Goal: Task Accomplishment & Management: Complete application form

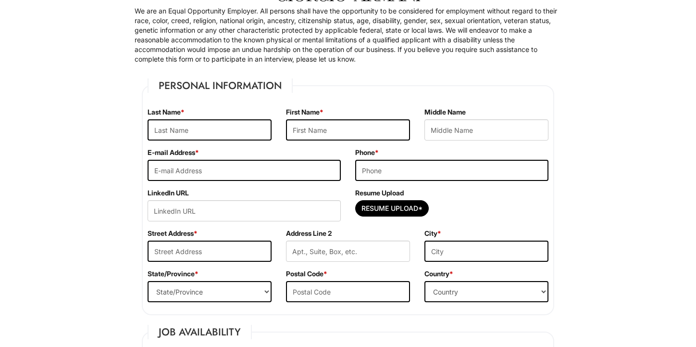
scroll to position [87, 0]
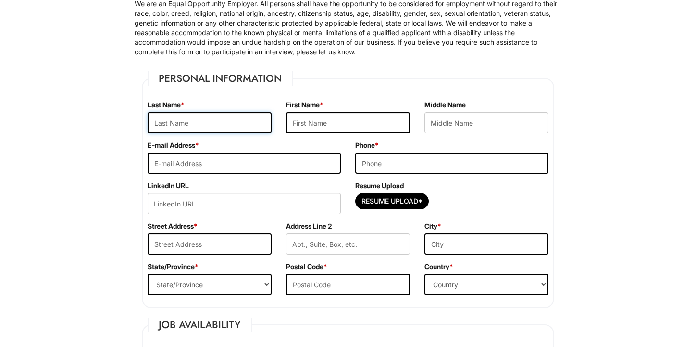
click at [207, 117] on input "text" at bounding box center [210, 122] width 124 height 21
type input "Anthea"
click at [307, 119] on input "text" at bounding box center [348, 122] width 124 height 21
type input "anthea"
type input "[EMAIL_ADDRESS][PERSON_NAME][DOMAIN_NAME]"
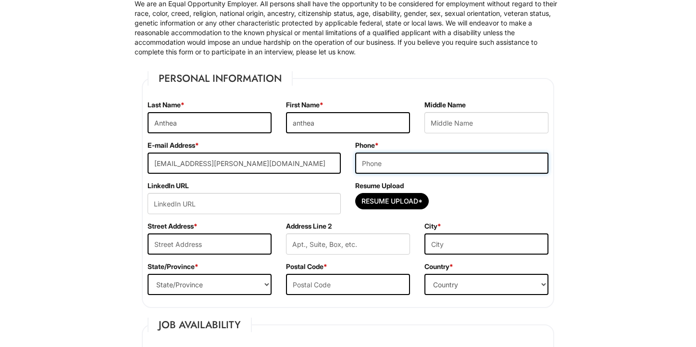
type input "3383140808"
type input "[STREET_ADDRESS]"
type input "[US_STATE]"
select select "NY"
type input "10009"
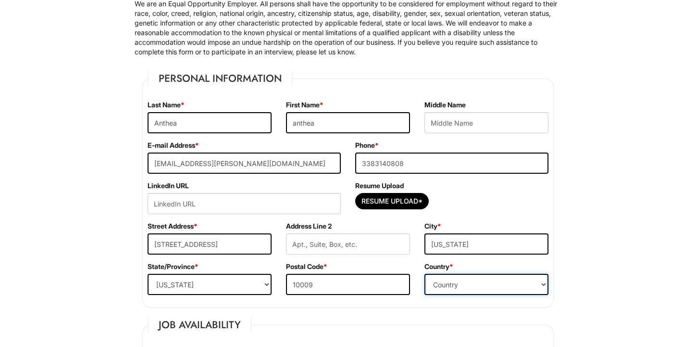
select select "[GEOGRAPHIC_DATA]"
click at [175, 244] on input "[STREET_ADDRESS]" at bounding box center [210, 243] width 124 height 21
click at [175, 243] on input "[STREET_ADDRESS]" at bounding box center [210, 243] width 124 height 21
click at [224, 241] on input "[STREET_ADDRESS]" at bounding box center [210, 243] width 124 height 21
type input "[STREET_ADDRESS]"
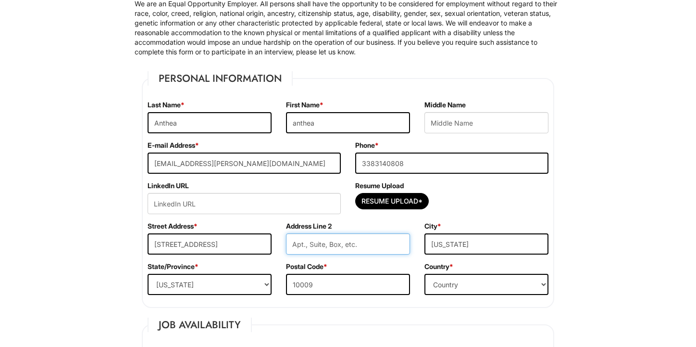
click at [332, 247] on input "text" at bounding box center [348, 243] width 124 height 21
click at [310, 226] on label "Address Line 2" at bounding box center [309, 226] width 46 height 10
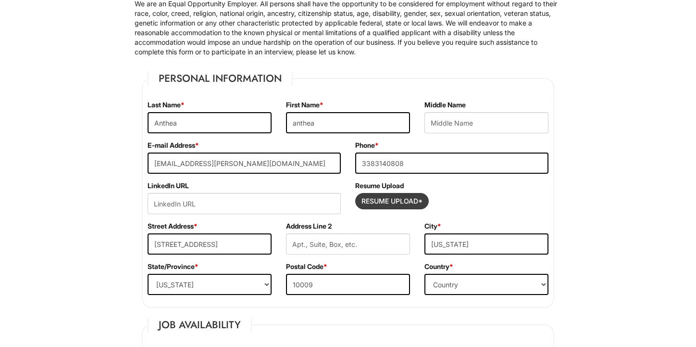
click at [383, 200] on input "Resume Upload*" at bounding box center [392, 200] width 73 height 15
type input "C:\fakepath\[PERSON_NAME] CV.pdf"
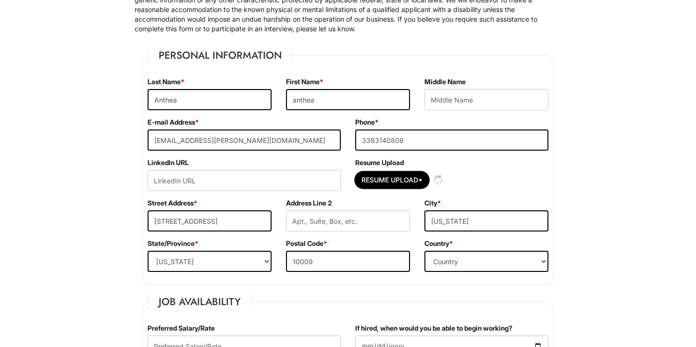
scroll to position [112, 0]
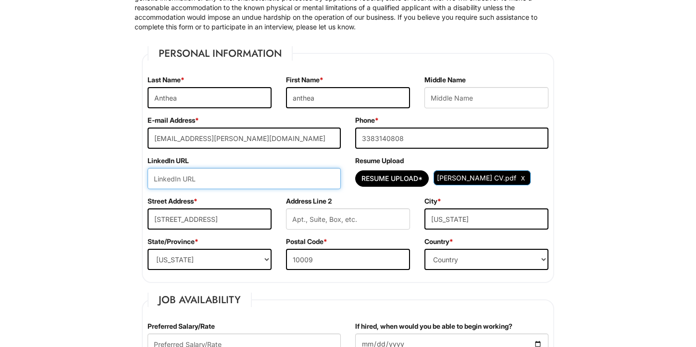
click at [262, 178] on input "url" at bounding box center [244, 178] width 193 height 21
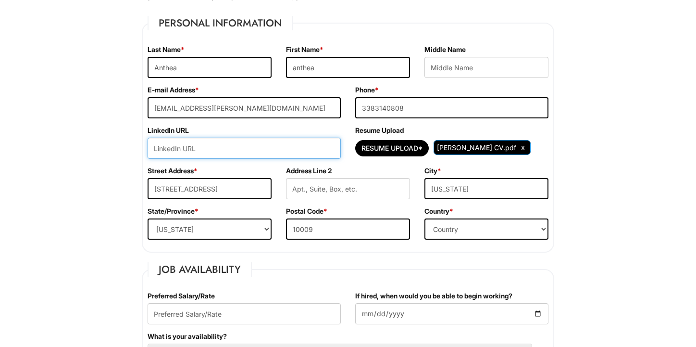
paste input "[DOMAIN_NAME][URL][PERSON_NAME]"
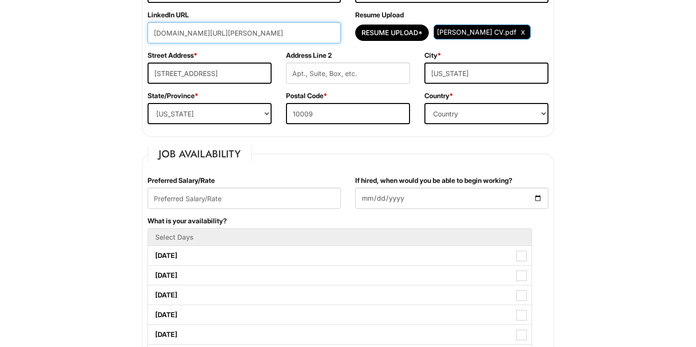
scroll to position [291, 0]
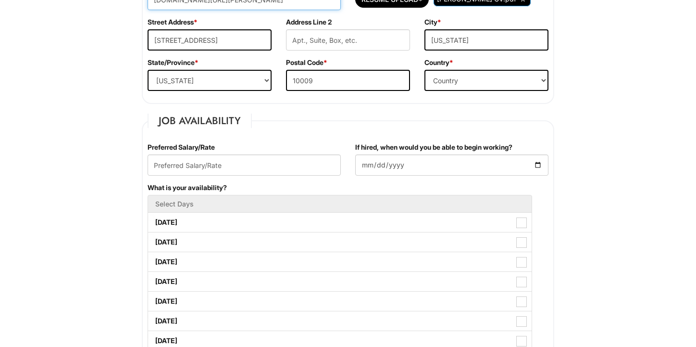
type input "[DOMAIN_NAME][URL][PERSON_NAME]"
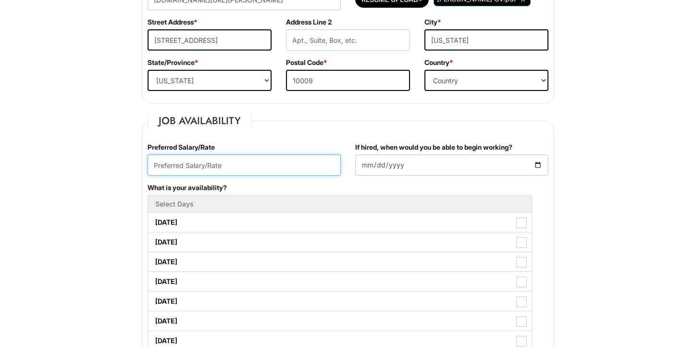
click at [203, 168] on input "text" at bounding box center [244, 164] width 193 height 21
type input "50,000 / yearly"
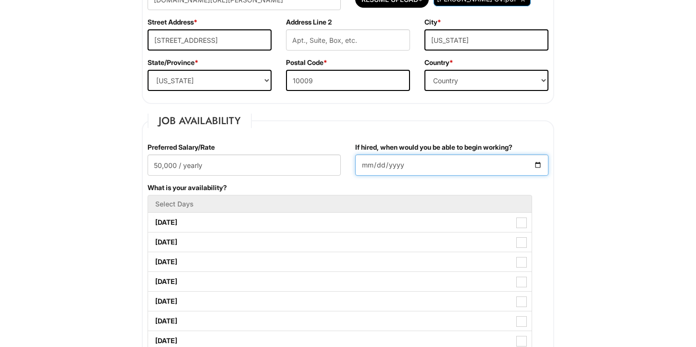
click at [388, 162] on input "If hired, when would you be able to begin working?" at bounding box center [451, 164] width 193 height 21
click at [540, 169] on input "If hired, when would you be able to begin working?" at bounding box center [451, 164] width 193 height 21
click at [541, 167] on input "If hired, when would you be able to begin working?" at bounding box center [451, 164] width 193 height 21
type input "[DATE]"
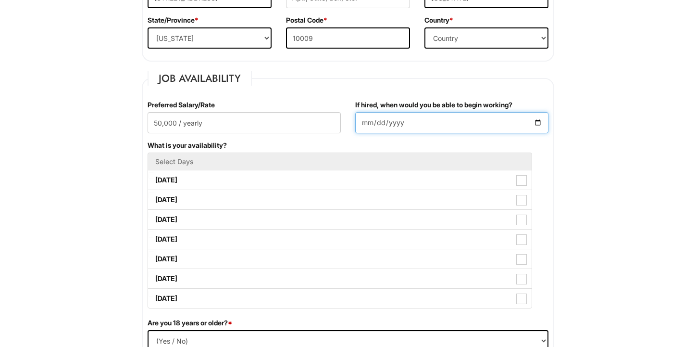
scroll to position [334, 0]
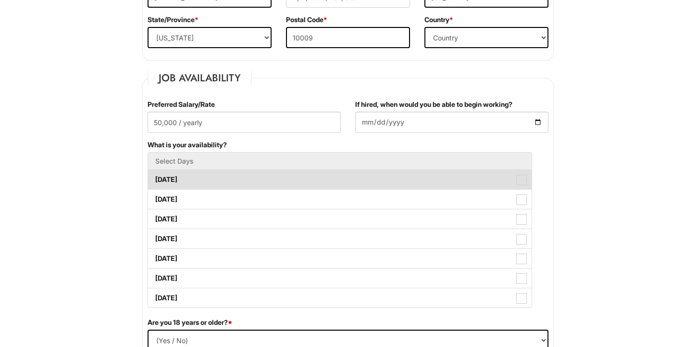
click at [201, 183] on label "[DATE]" at bounding box center [340, 179] width 384 height 19
click at [154, 178] on Available_Monday "[DATE]" at bounding box center [151, 175] width 6 height 6
checkbox Available_Monday "true"
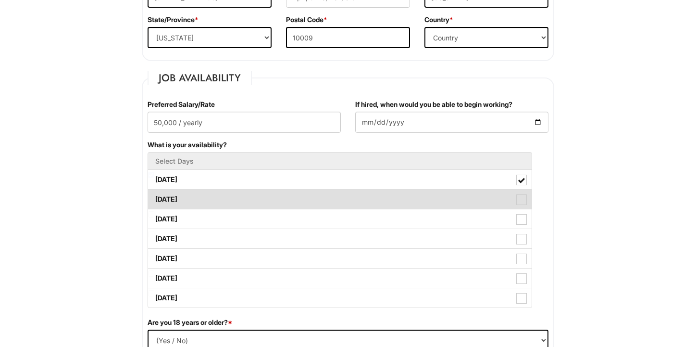
click at [201, 195] on label "[DATE]" at bounding box center [340, 198] width 384 height 19
click at [154, 195] on Available_Tuesday "[DATE]" at bounding box center [151, 194] width 6 height 6
checkbox Available_Tuesday "true"
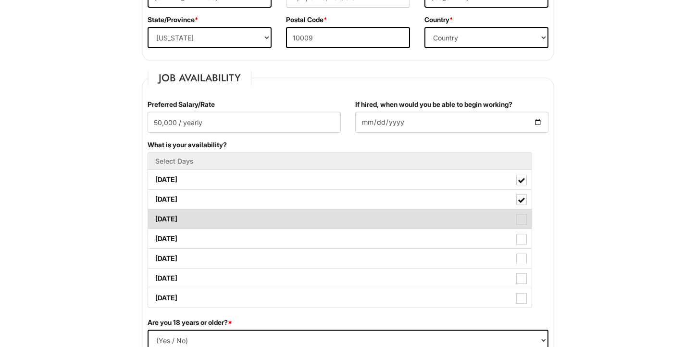
click at [202, 218] on label "[DATE]" at bounding box center [340, 218] width 384 height 19
click at [154, 217] on Available_Wednesday "[DATE]" at bounding box center [151, 214] width 6 height 6
checkbox Available_Wednesday "true"
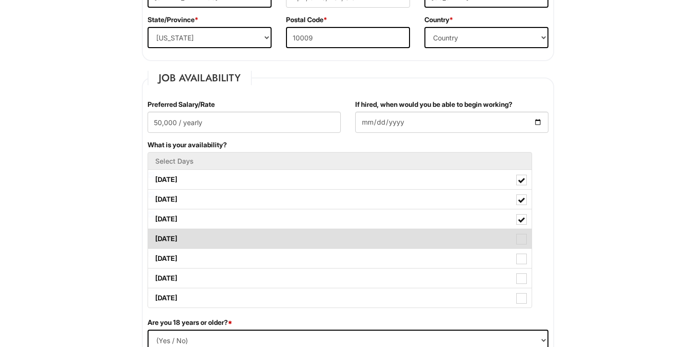
click at [201, 239] on label "[DATE]" at bounding box center [340, 238] width 384 height 19
click at [154, 237] on Available_Thursday "[DATE]" at bounding box center [151, 234] width 6 height 6
checkbox Available_Thursday "true"
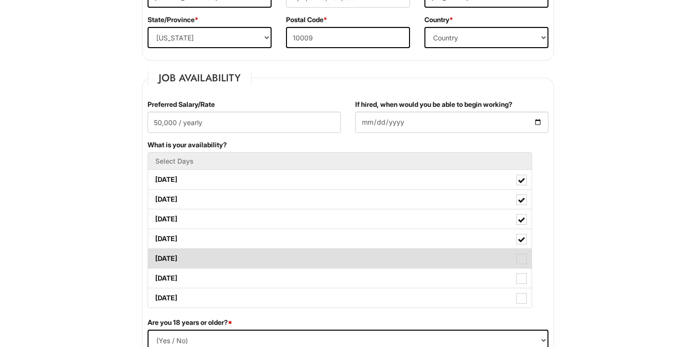
click at [200, 257] on label "[DATE]" at bounding box center [340, 258] width 384 height 19
click at [154, 257] on Available_Friday "[DATE]" at bounding box center [151, 253] width 6 height 6
checkbox Available_Friday "true"
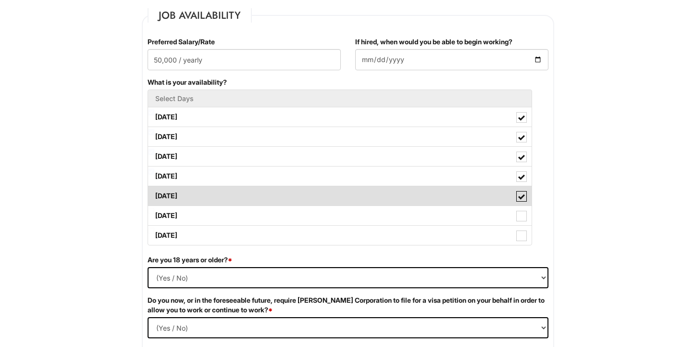
scroll to position [406, 0]
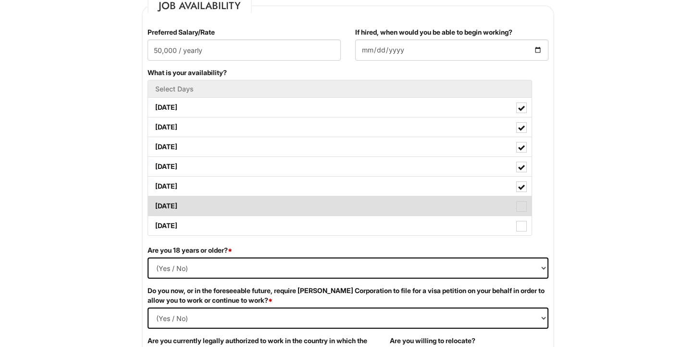
click at [198, 199] on label "[DATE]" at bounding box center [340, 205] width 384 height 19
click at [154, 199] on Available_Saturday "[DATE]" at bounding box center [151, 201] width 6 height 6
checkbox Available_Saturday "true"
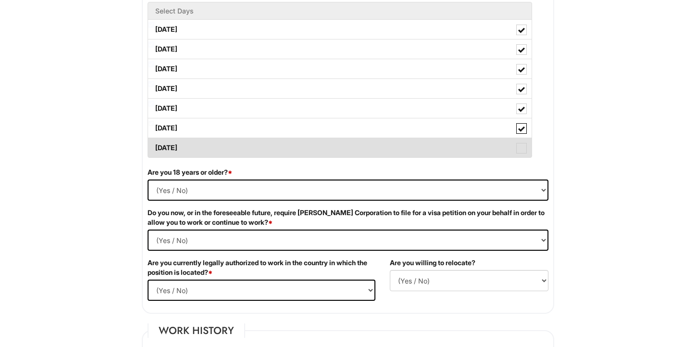
scroll to position [485, 0]
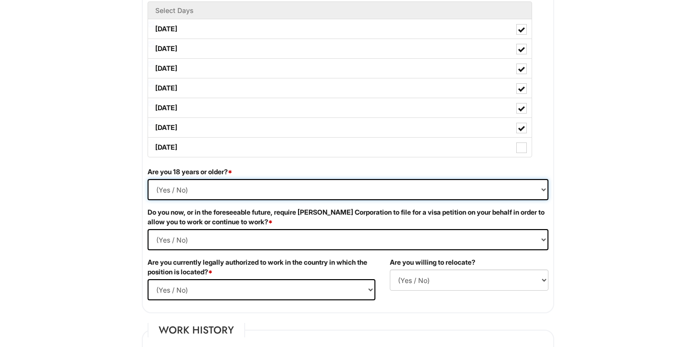
click at [190, 187] on select "(Yes / No) Yes No" at bounding box center [348, 189] width 401 height 21
select select "Yes"
click at [148, 179] on select "(Yes / No) Yes No" at bounding box center [348, 189] width 401 height 21
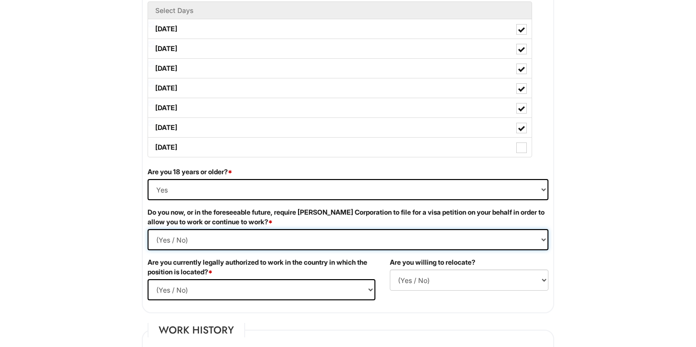
click at [191, 243] on Required "(Yes / No) Yes No" at bounding box center [348, 239] width 401 height 21
select Required "No"
click at [148, 229] on Required "(Yes / No) Yes No" at bounding box center [348, 239] width 401 height 21
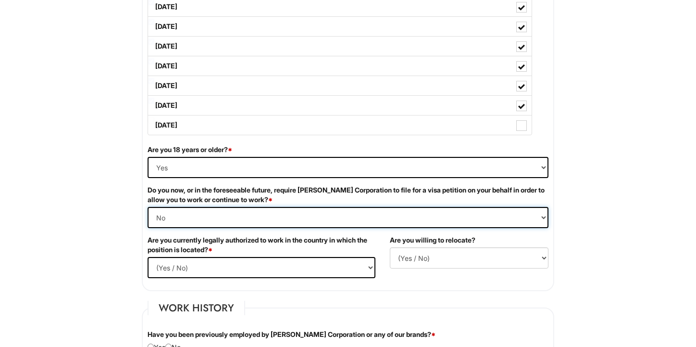
scroll to position [507, 0]
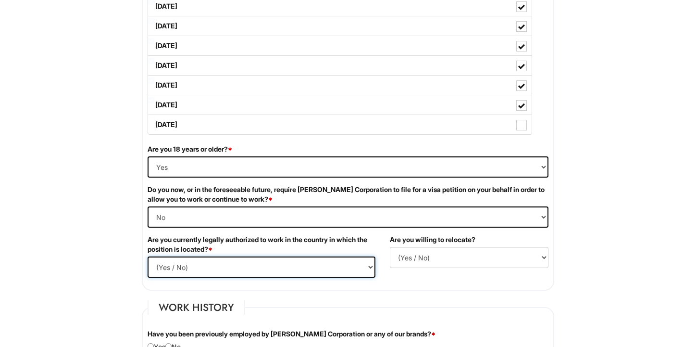
click at [202, 272] on select "(Yes / No) Yes No" at bounding box center [262, 266] width 228 height 21
select select "Yes"
click at [148, 256] on select "(Yes / No) Yes No" at bounding box center [262, 266] width 228 height 21
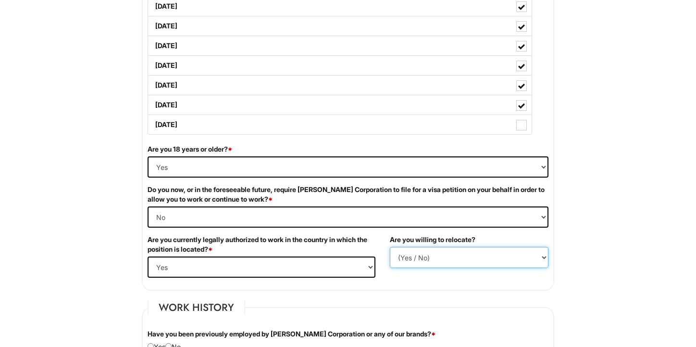
click at [415, 252] on select "(Yes / No) No Yes" at bounding box center [469, 257] width 159 height 21
click at [390, 247] on select "(Yes / No) No Yes" at bounding box center [469, 257] width 159 height 21
click at [411, 257] on select "(Yes / No) No Yes" at bounding box center [469, 257] width 159 height 21
select select "N"
click at [390, 247] on select "(Yes / No) No Yes" at bounding box center [469, 257] width 159 height 21
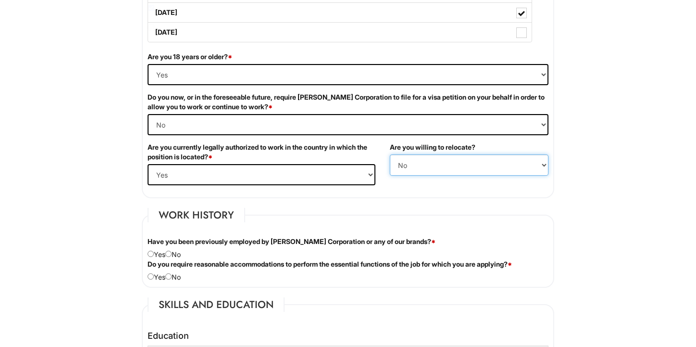
scroll to position [632, 0]
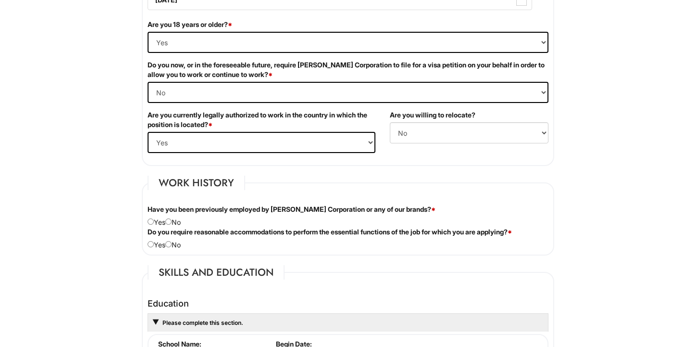
click at [176, 222] on div "Have you been previously employed by [PERSON_NAME] Corporation or any of our br…" at bounding box center [347, 215] width 415 height 23
click at [172, 221] on input "radio" at bounding box center [168, 221] width 6 height 6
radio input "true"
click at [172, 244] on input "radio" at bounding box center [168, 244] width 6 height 6
radio input "true"
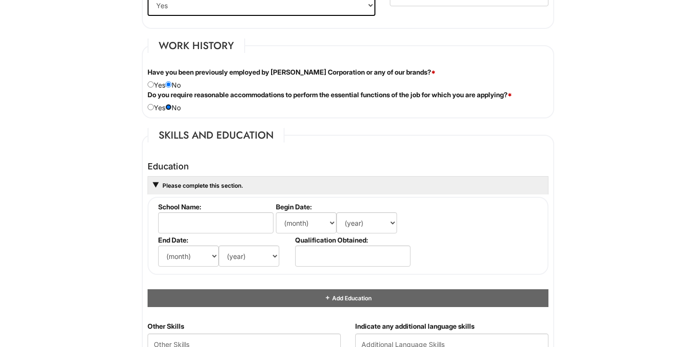
scroll to position [793, 0]
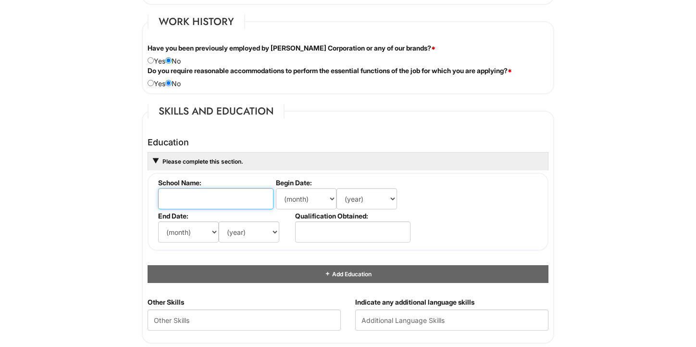
click at [194, 201] on input "text" at bounding box center [215, 198] width 115 height 21
type input "[GEOGRAPHIC_DATA]"
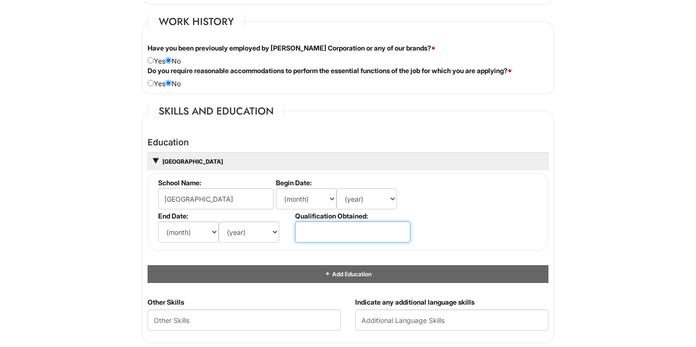
click at [306, 225] on input "text" at bounding box center [352, 231] width 115 height 21
click at [318, 230] on input "[PERSON_NAME] degree" at bounding box center [352, 231] width 115 height 21
click at [365, 239] on input "bachelors degree" at bounding box center [352, 231] width 115 height 21
type input "bachelors degree"
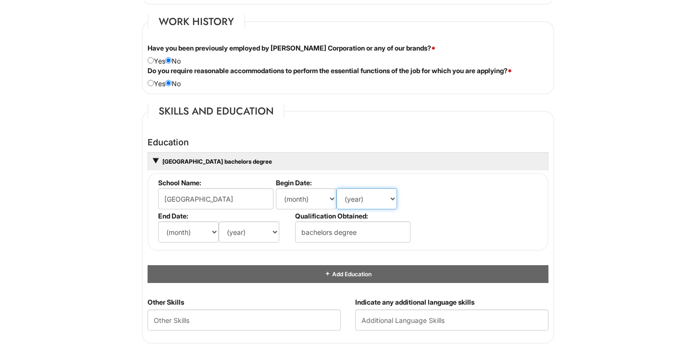
click at [360, 202] on select "(year) 2029 2028 2027 2026 2025 2024 2023 2022 2021 2020 2019 2018 2017 2016 20…" at bounding box center [367, 198] width 61 height 21
select select "2021"
click at [337, 188] on select "(year) 2029 2028 2027 2026 2025 2024 2023 2022 2021 2020 2019 2018 2017 2016 20…" at bounding box center [367, 198] width 61 height 21
click at [310, 200] on select "(month) Jan Feb Mar Apr May Jun [DATE] Aug Sep Oct Nov Dec" at bounding box center [306, 198] width 61 height 21
select select "9"
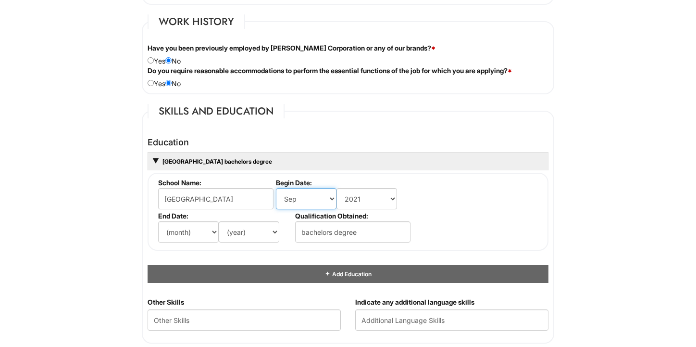
click at [276, 188] on select "(month) Jan Feb Mar Apr May Jun [DATE] Aug Sep Oct Nov Dec" at bounding box center [306, 198] width 61 height 21
click at [187, 230] on select "(month) Jan Feb Mar Apr May Jun [DATE] Aug Sep Oct Nov Dec" at bounding box center [188, 231] width 61 height 21
select select "8"
click at [158, 221] on select "(month) Jan Feb Mar Apr May Jun [DATE] Aug Sep Oct Nov Dec" at bounding box center [188, 231] width 61 height 21
click at [229, 226] on select "(year) 2029 2028 2027 2026 2025 2024 2023 2022 2021 2020 2019 2018 2017 2016 20…" at bounding box center [249, 231] width 61 height 21
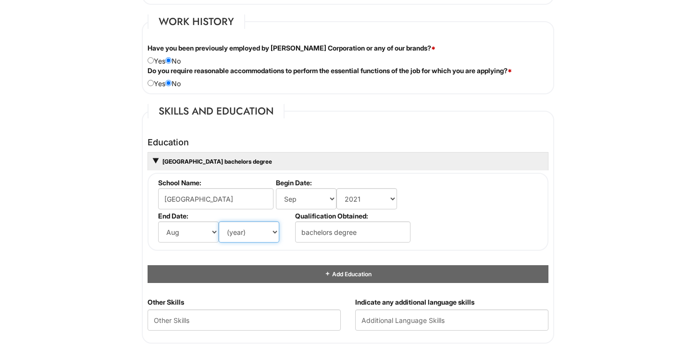
select select "2025"
click at [219, 221] on select "(year) 2029 2028 2027 2026 2025 2024 2023 2022 2021 2020 2019 2018 2017 2016 20…" at bounding box center [249, 231] width 61 height 21
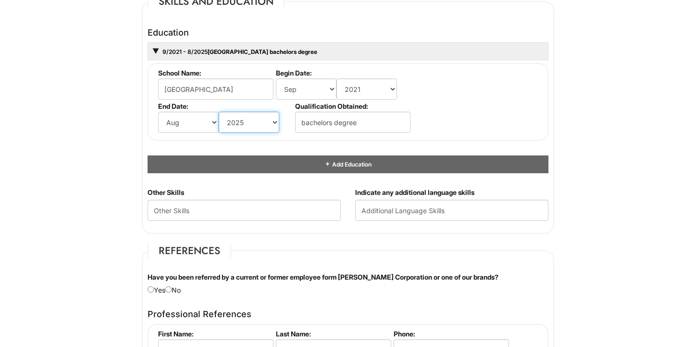
scroll to position [907, 0]
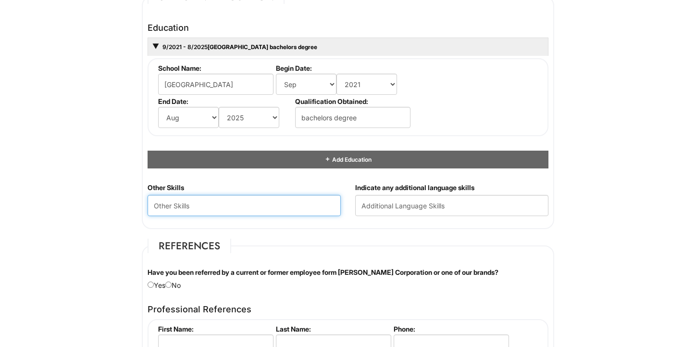
click at [214, 210] on Skills "text" at bounding box center [244, 205] width 193 height 21
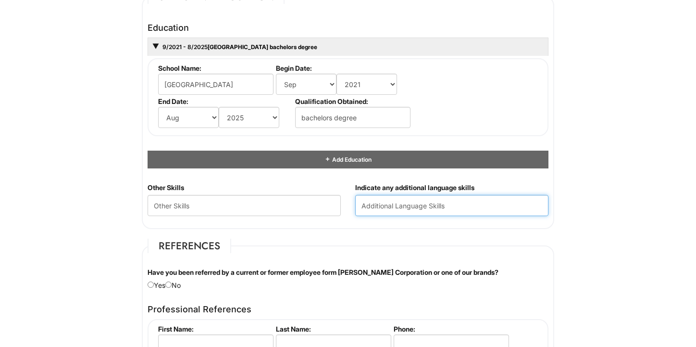
click at [393, 206] on input "text" at bounding box center [451, 205] width 193 height 21
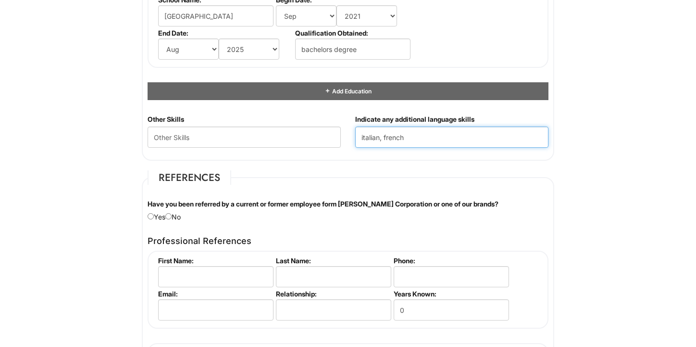
type input "italian, french"
click at [253, 151] on div "Other Skills" at bounding box center [244, 134] width 208 height 40
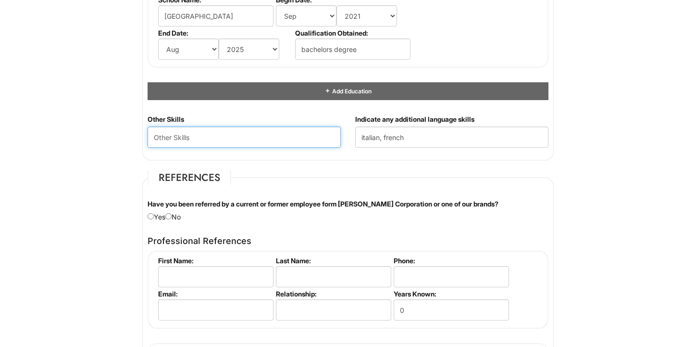
click at [249, 141] on Skills "text" at bounding box center [244, 136] width 193 height 21
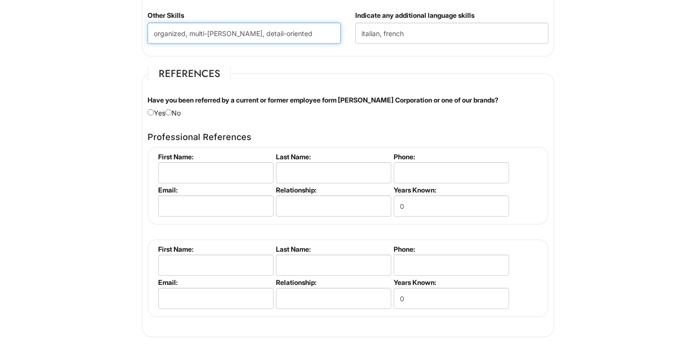
scroll to position [1116, 0]
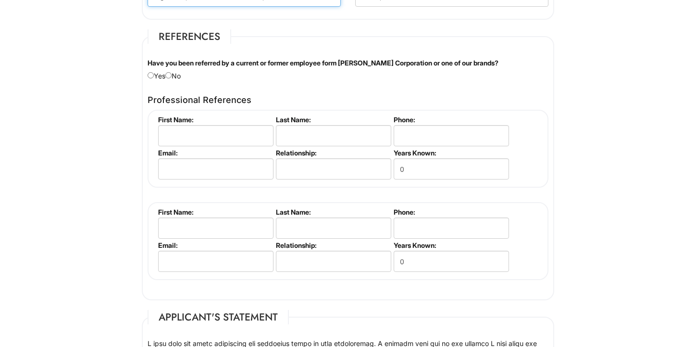
type Skills "organized, multi-[PERSON_NAME], detail-oriented"
click at [179, 74] on div "Have you been referred by a current or former employee form [PERSON_NAME] Corpo…" at bounding box center [347, 69] width 415 height 23
click at [172, 73] on input "radio" at bounding box center [168, 75] width 6 height 6
radio input "true"
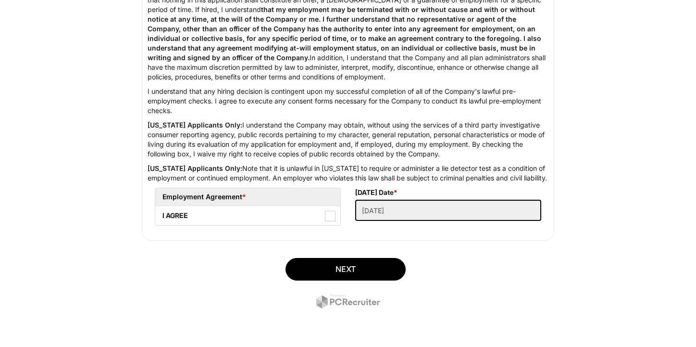
scroll to position [1570, 0]
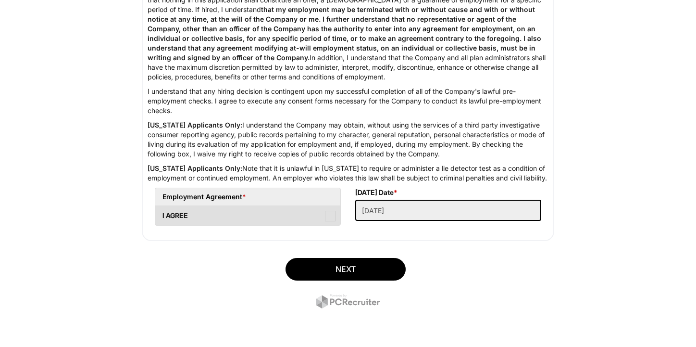
click at [329, 220] on span at bounding box center [330, 216] width 11 height 11
click at [162, 214] on AGREE "I AGREE" at bounding box center [158, 211] width 6 height 6
checkbox AGREE "true"
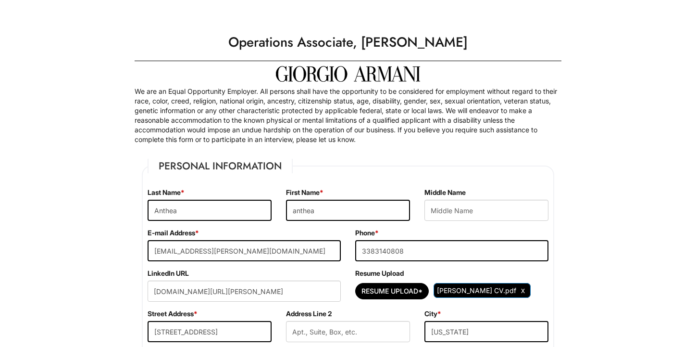
scroll to position [0, 0]
click at [375, 287] on input "Resume Upload*" at bounding box center [392, 290] width 73 height 15
type input "C:\fakepath\Cover letter [PERSON_NAME].docx.pdf"
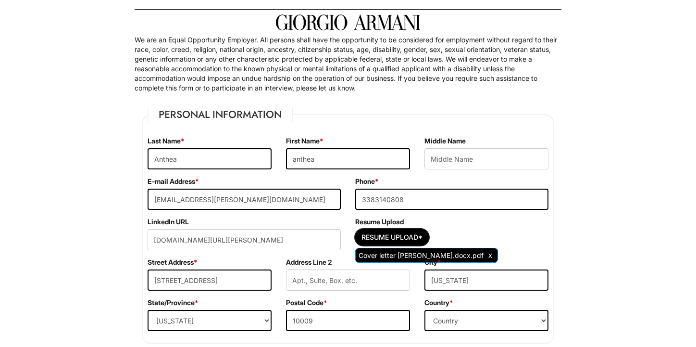
scroll to position [56, 0]
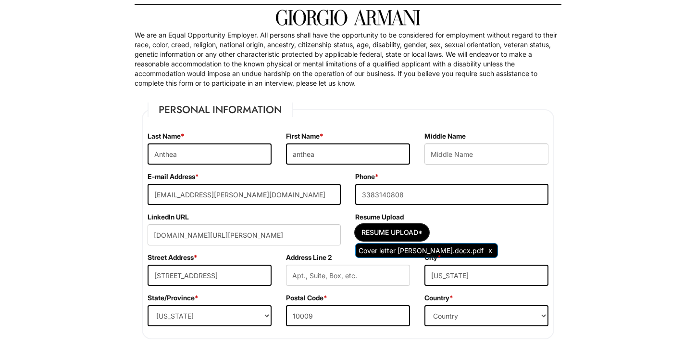
click at [490, 254] on div "City * [US_STATE]" at bounding box center [486, 272] width 138 height 40
click at [488, 251] on span "Clear Uploaded File" at bounding box center [490, 250] width 4 height 8
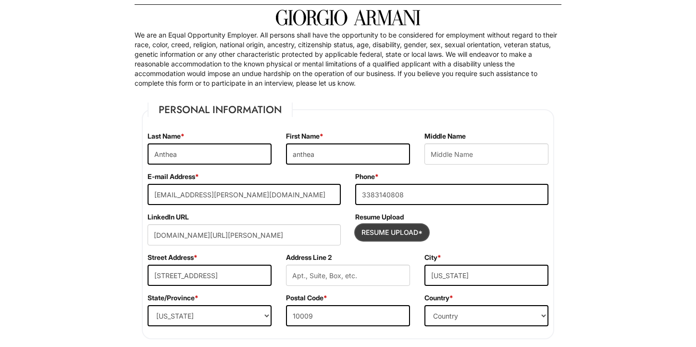
click at [417, 232] on input "Resume Upload*" at bounding box center [392, 231] width 73 height 15
type input "C:\fakepath\[PERSON_NAME] CV.pdf"
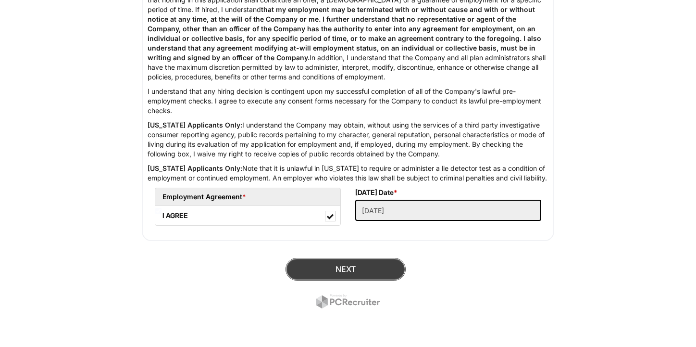
click at [348, 270] on button "Next" at bounding box center [346, 269] width 120 height 23
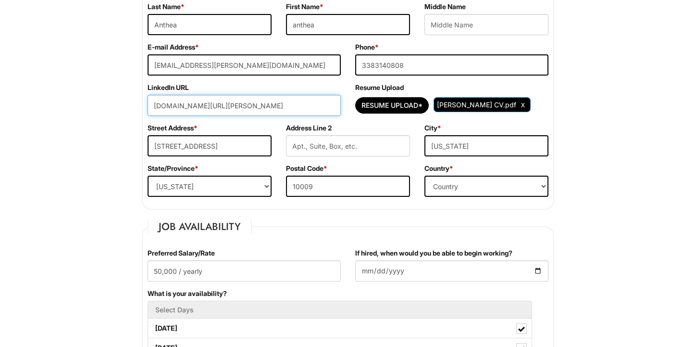
scroll to position [169, 0]
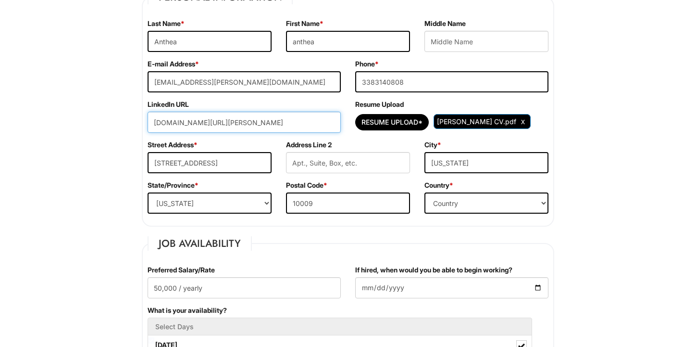
click at [238, 137] on div "LinkedIn URL [DOMAIN_NAME][URL][PERSON_NAME]" at bounding box center [244, 120] width 208 height 40
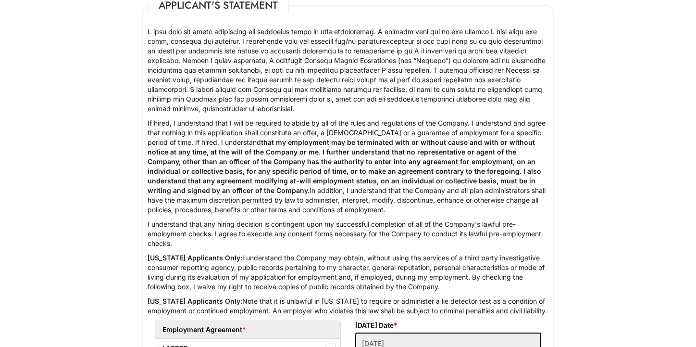
scroll to position [1570, 0]
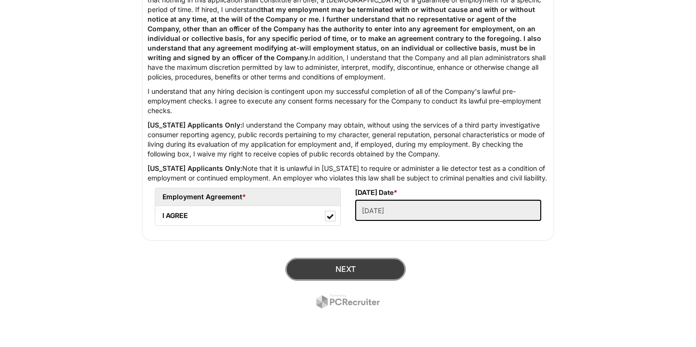
click at [330, 271] on button "Next" at bounding box center [346, 269] width 120 height 23
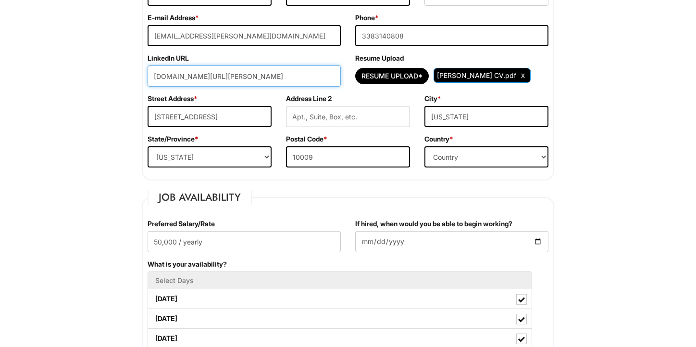
scroll to position [209, 0]
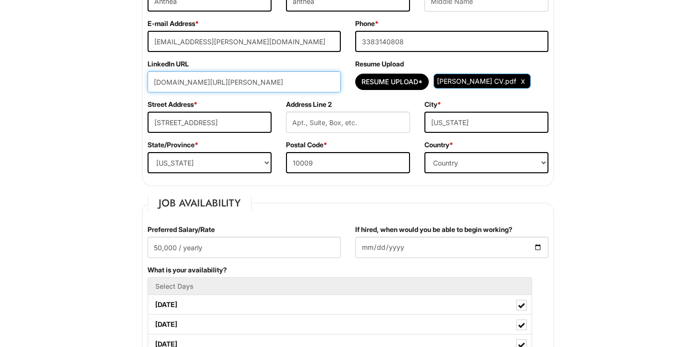
click at [221, 83] on input "[DOMAIN_NAME][URL][PERSON_NAME]" at bounding box center [244, 81] width 193 height 21
click at [152, 82] on input "[DOMAIN_NAME][URL][PERSON_NAME]" at bounding box center [244, 81] width 193 height 21
click at [227, 109] on div "Street Address * [STREET_ADDRESS]" at bounding box center [209, 120] width 138 height 40
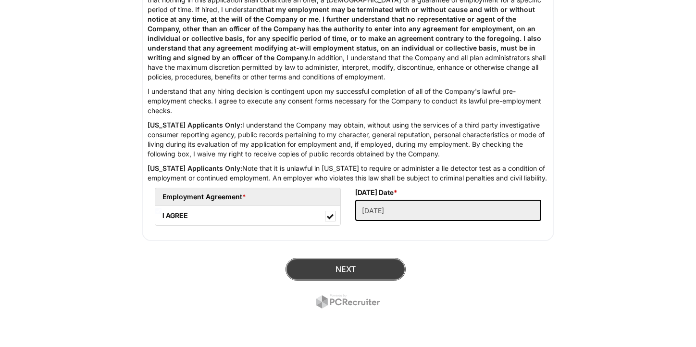
click at [365, 271] on button "Next" at bounding box center [346, 269] width 120 height 23
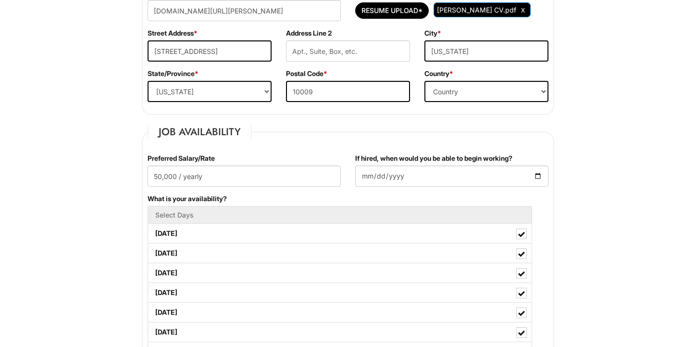
click at [236, 40] on div "Street Address * [STREET_ADDRESS]" at bounding box center [209, 48] width 138 height 40
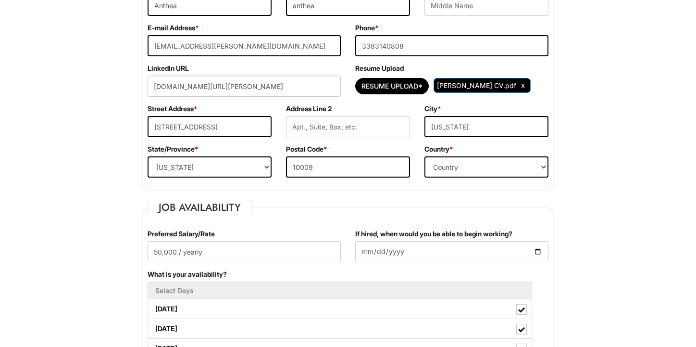
scroll to position [193, 0]
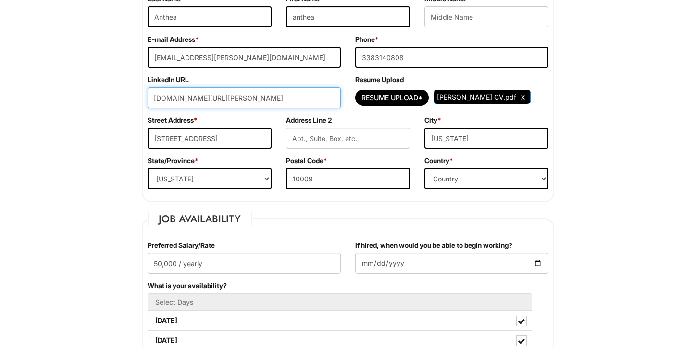
drag, startPoint x: 324, startPoint y: 101, endPoint x: 130, endPoint y: 96, distance: 193.8
paste input "[DOMAIN_NAME][URL][PERSON_NAME]"
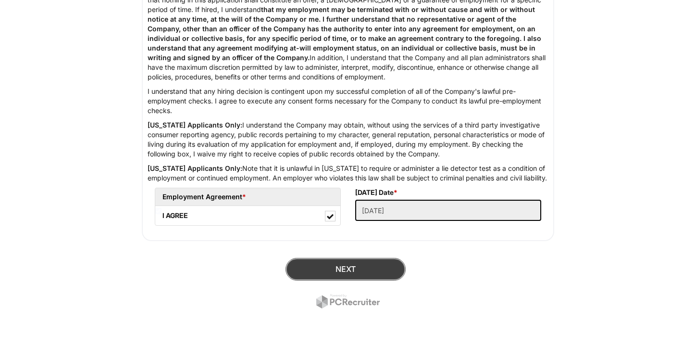
click at [329, 274] on button "Next" at bounding box center [346, 269] width 120 height 23
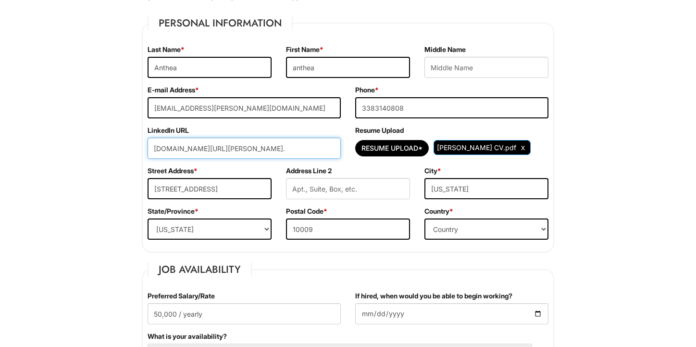
scroll to position [146, 0]
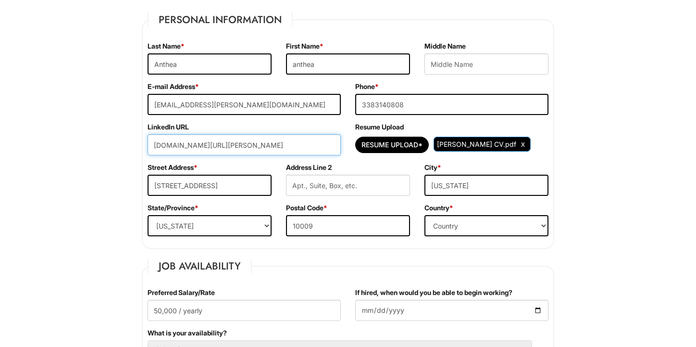
click at [157, 146] on input "[DOMAIN_NAME][URL][PERSON_NAME]" at bounding box center [244, 144] width 193 height 21
type input "[DOMAIN_NAME][URL][PERSON_NAME]"
click at [324, 143] on input "[DOMAIN_NAME][URL][PERSON_NAME]" at bounding box center [244, 144] width 193 height 21
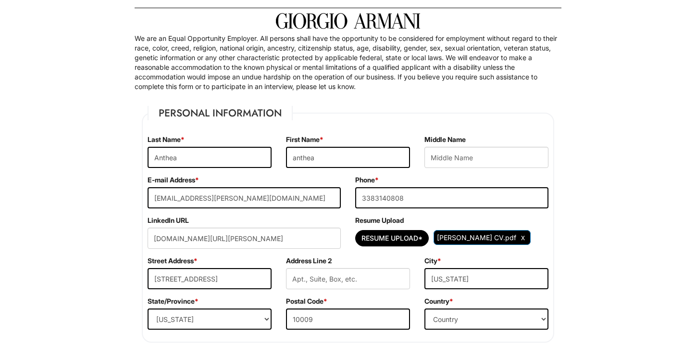
scroll to position [0, 0]
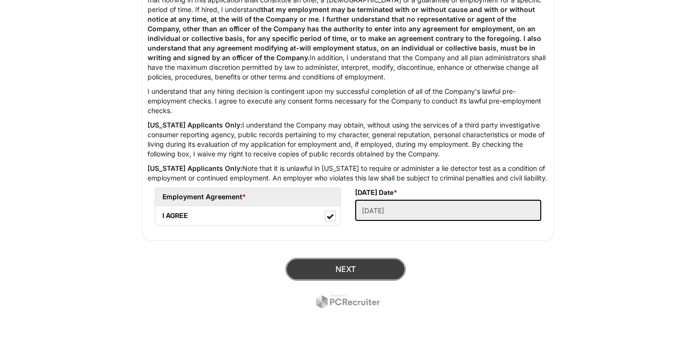
click at [334, 262] on button "Next" at bounding box center [346, 269] width 120 height 23
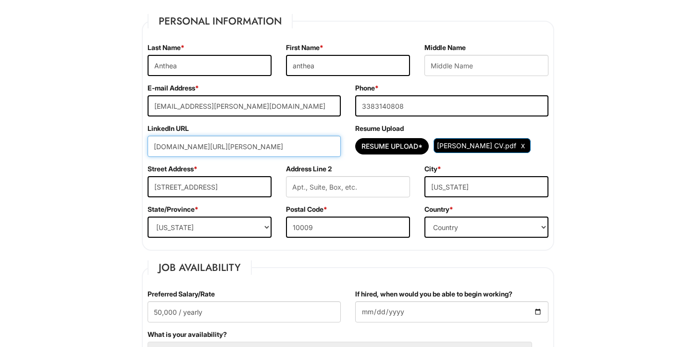
scroll to position [144, 0]
drag, startPoint x: 327, startPoint y: 142, endPoint x: 124, endPoint y: 119, distance: 205.1
paste input "[DOMAIN_NAME][URL][PERSON_NAME]"
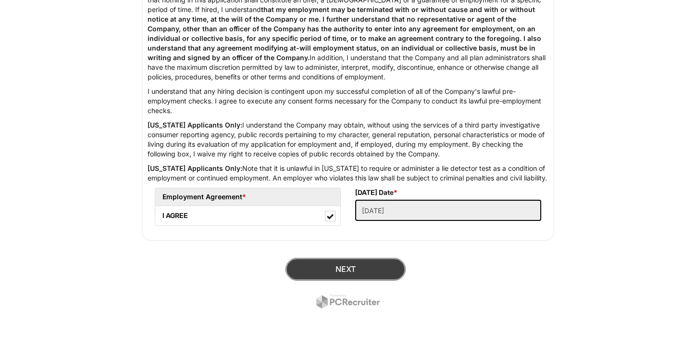
click at [301, 268] on button "Next" at bounding box center [346, 269] width 120 height 23
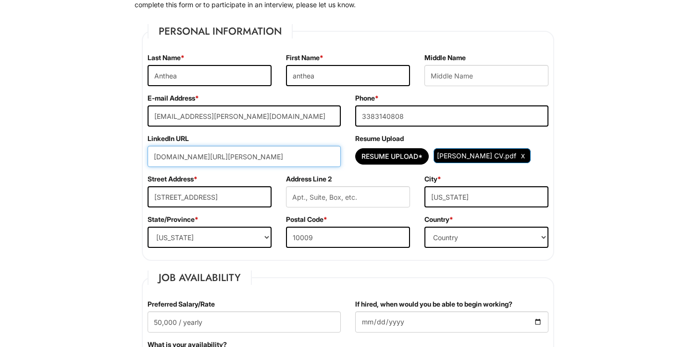
scroll to position [128, 0]
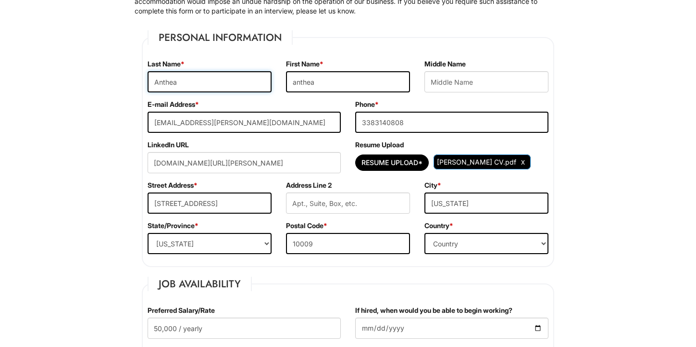
click at [168, 80] on input "Anthea" at bounding box center [210, 81] width 124 height 21
type input "[DOMAIN_NAME][URL][PERSON_NAME]"
click at [187, 75] on input "Anthea" at bounding box center [210, 81] width 124 height 21
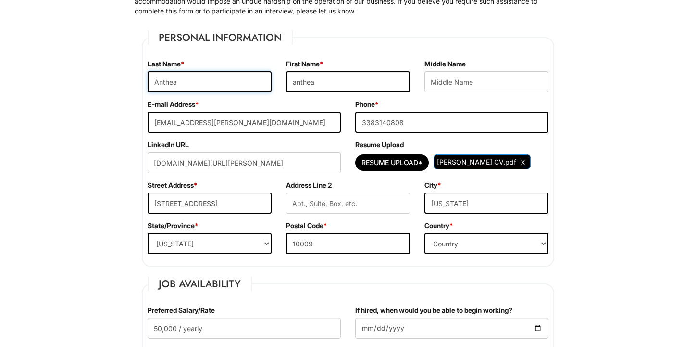
drag, startPoint x: 187, startPoint y: 75, endPoint x: 163, endPoint y: 75, distance: 23.6
click at [163, 75] on input "Anthea" at bounding box center [210, 81] width 124 height 21
type input "[PERSON_NAME]"
click at [294, 83] on input "anthea" at bounding box center [348, 81] width 124 height 21
type input "Anthea"
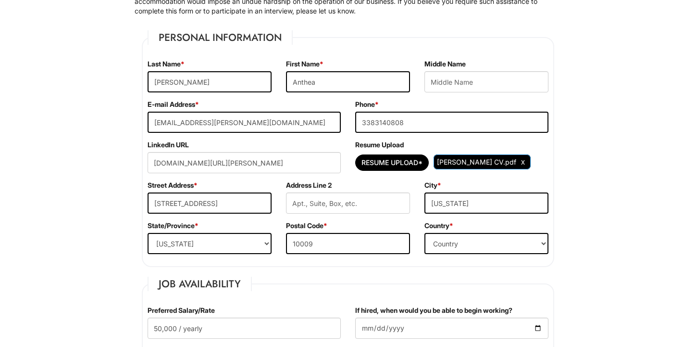
click at [326, 170] on input "[DOMAIN_NAME][URL][PERSON_NAME]" at bounding box center [244, 162] width 193 height 21
click at [246, 204] on input "[STREET_ADDRESS]" at bounding box center [210, 202] width 124 height 21
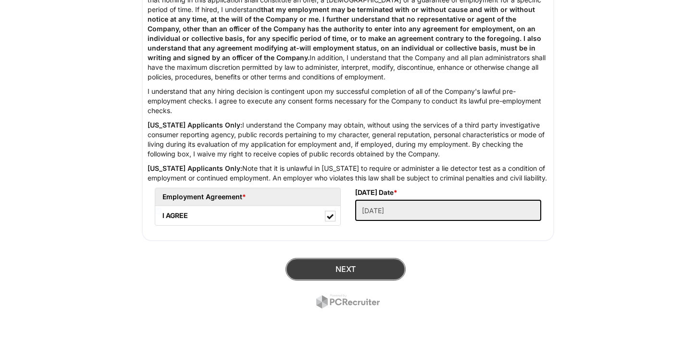
click at [326, 268] on button "Next" at bounding box center [346, 269] width 120 height 23
click at [345, 265] on button "Next" at bounding box center [346, 269] width 120 height 23
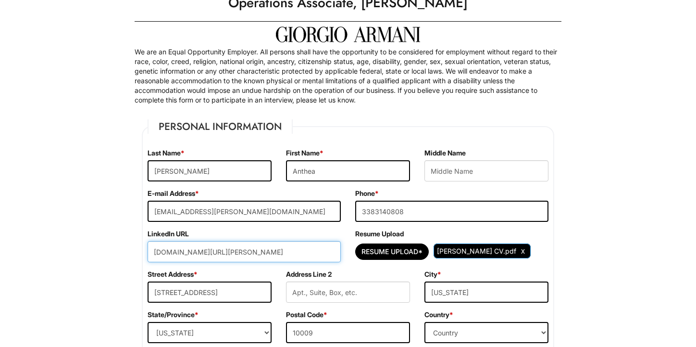
scroll to position [43, 0]
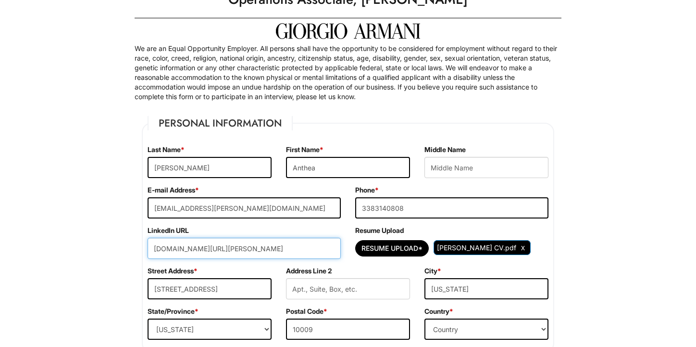
type input "[DOMAIN_NAME][URL][PERSON_NAME]"
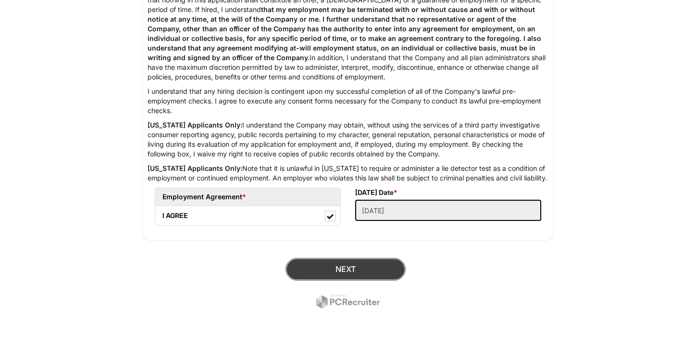
click at [317, 269] on button "Next" at bounding box center [346, 269] width 120 height 23
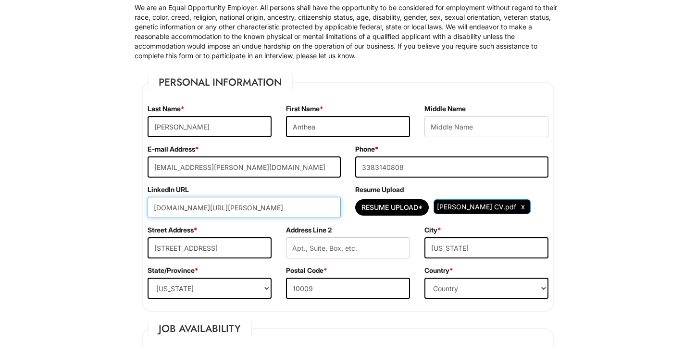
scroll to position [84, 0]
